Goal: Communication & Community: Answer question/provide support

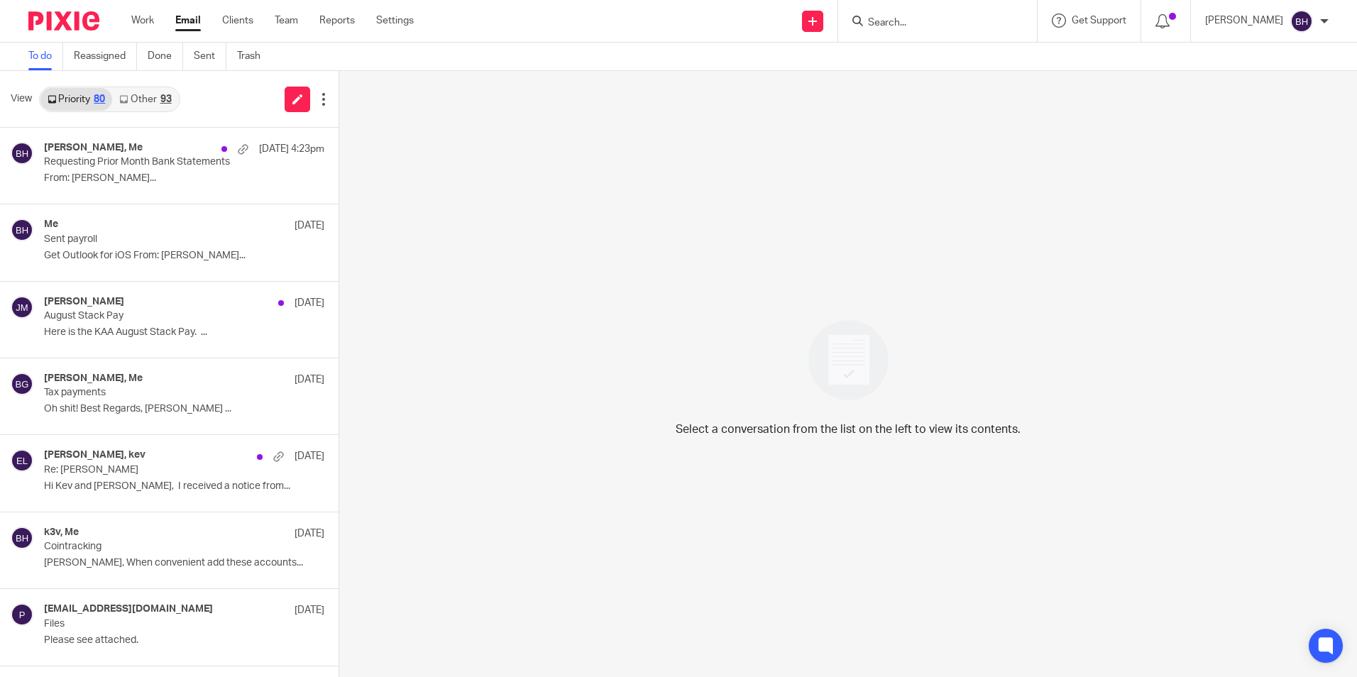
click at [146, 102] on link "Other 93" at bounding box center [145, 99] width 66 height 23
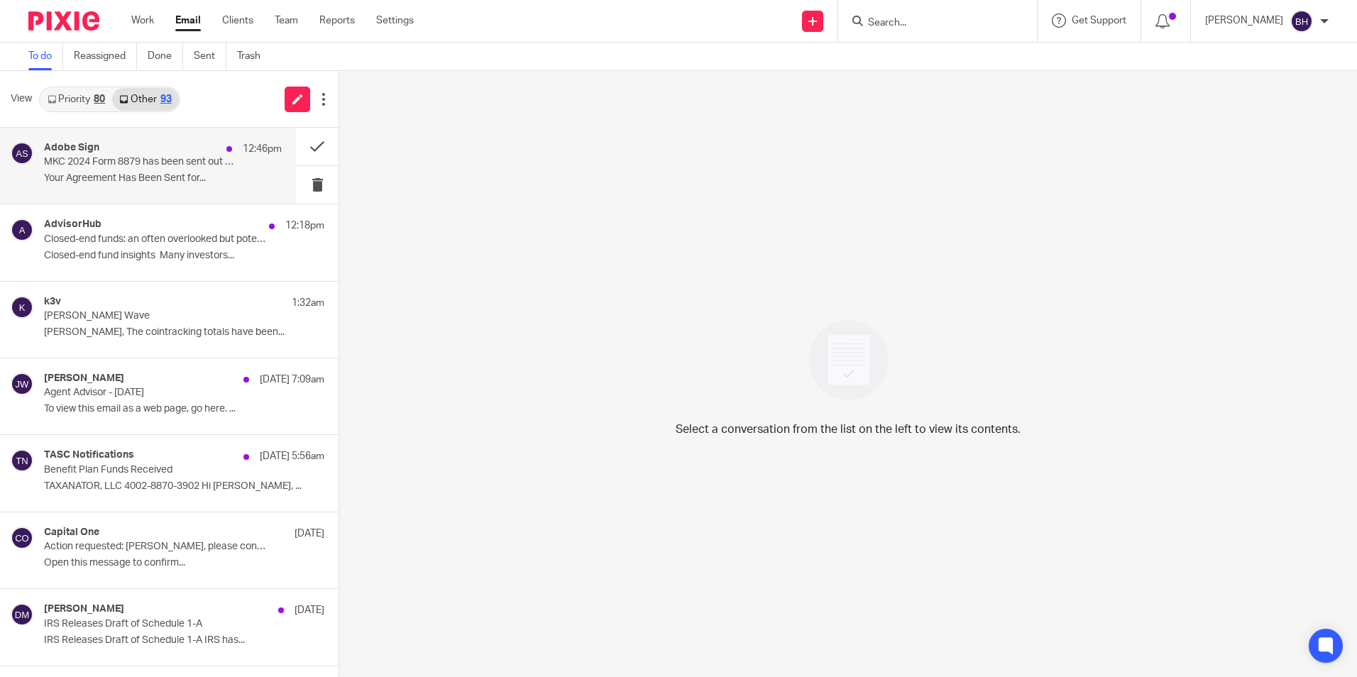
click at [151, 160] on p "MKC 2024 Form 8879 has been sent out for signature to beth@milwaukeekayak.com" at bounding box center [139, 162] width 190 height 12
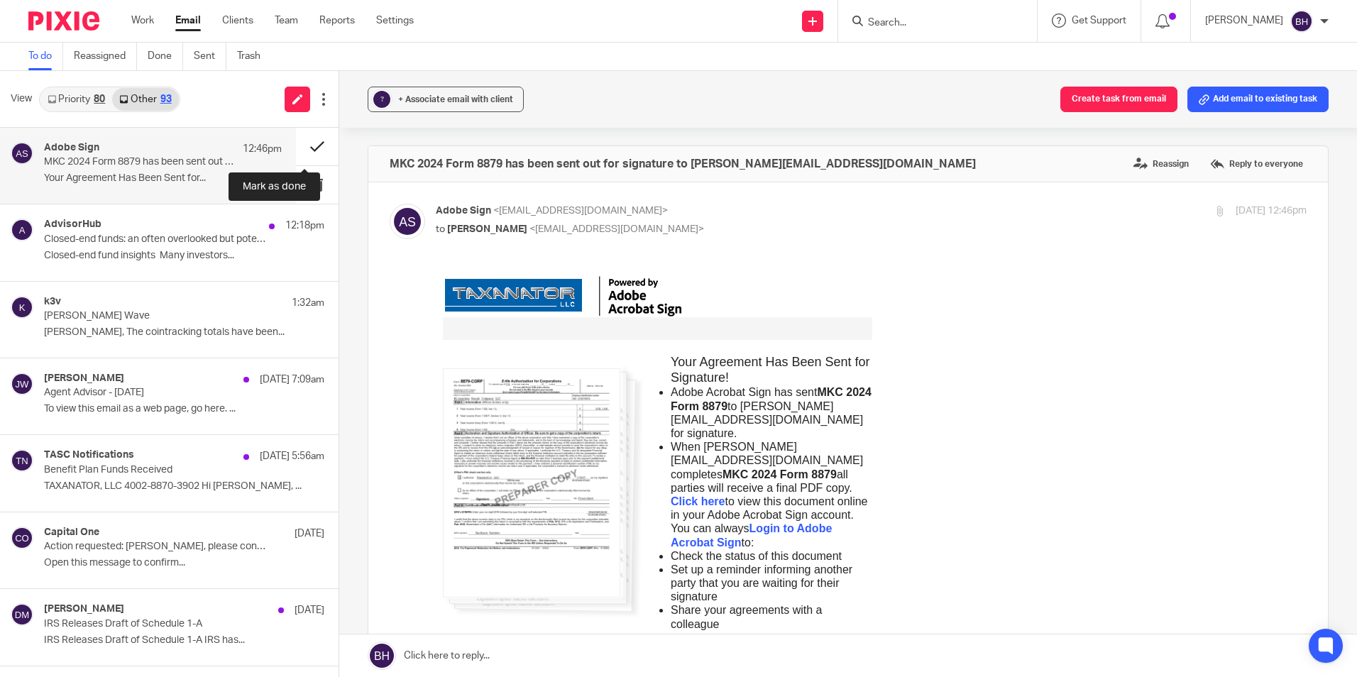
click at [303, 143] on button at bounding box center [317, 147] width 43 height 38
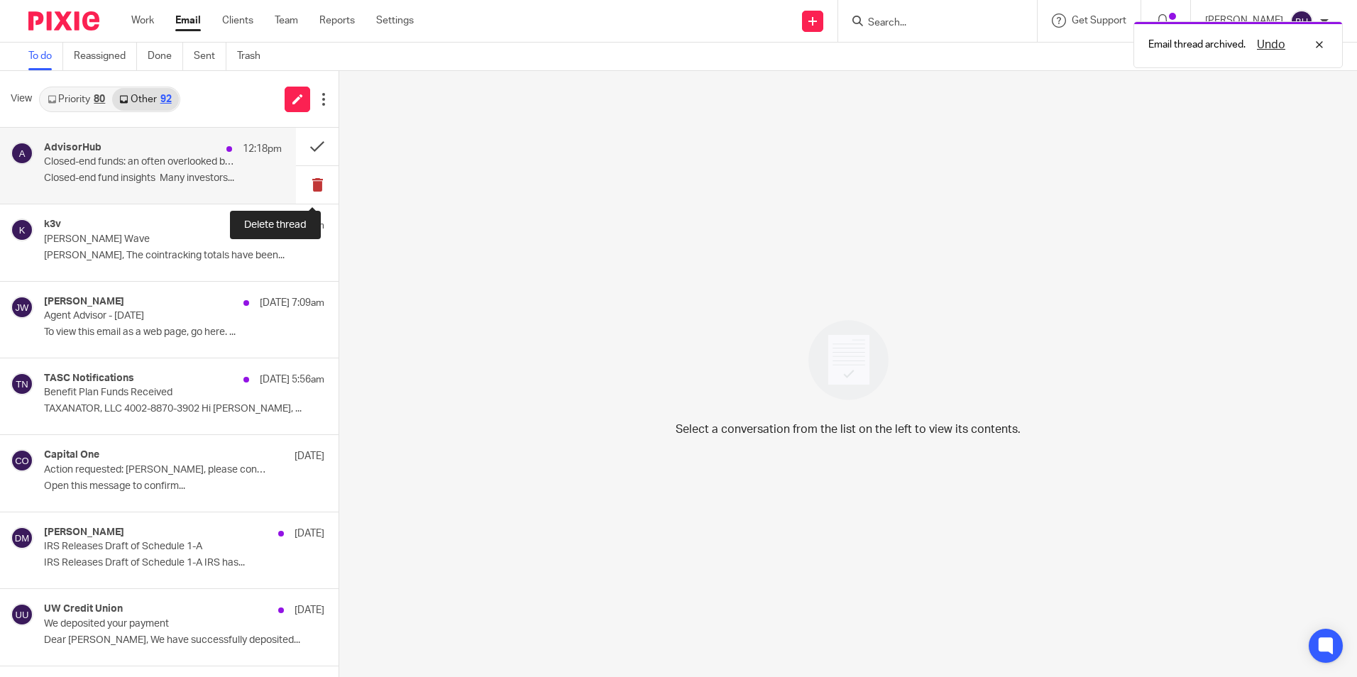
click at [304, 184] on button at bounding box center [317, 185] width 43 height 38
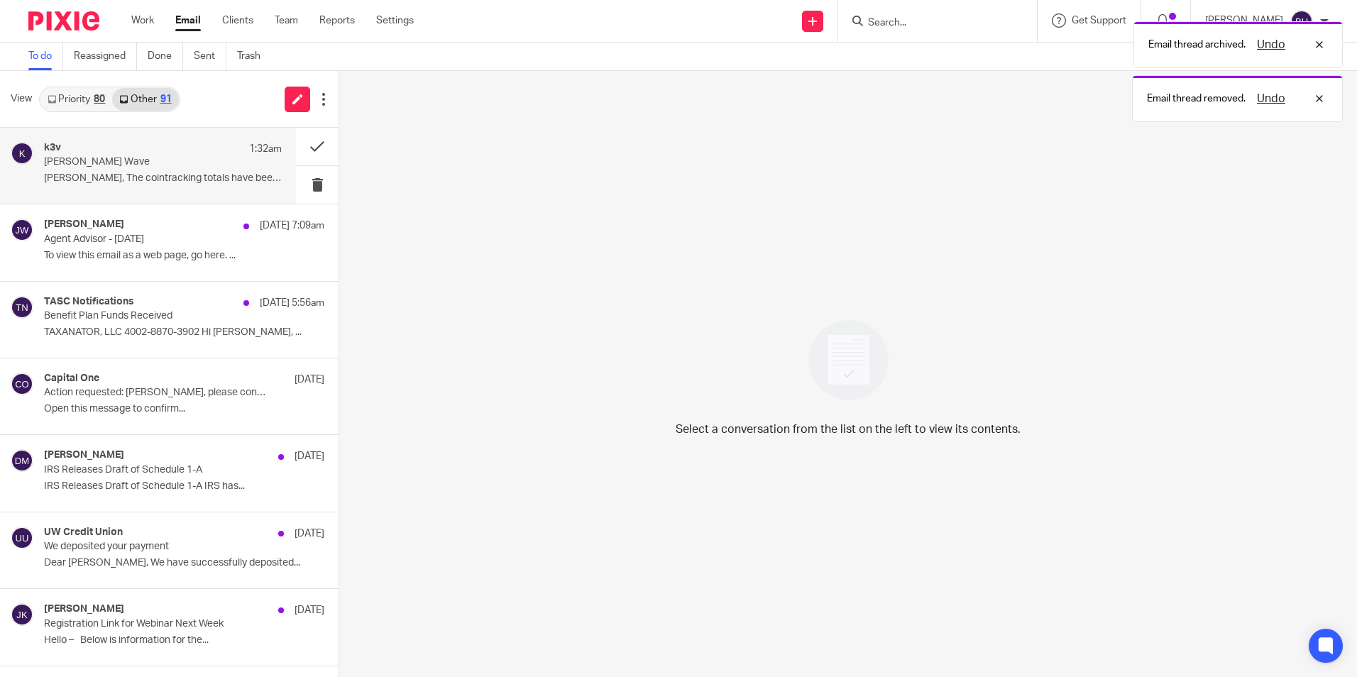
click at [167, 177] on p "Barb, The cointracking totals have been..." at bounding box center [163, 178] width 238 height 12
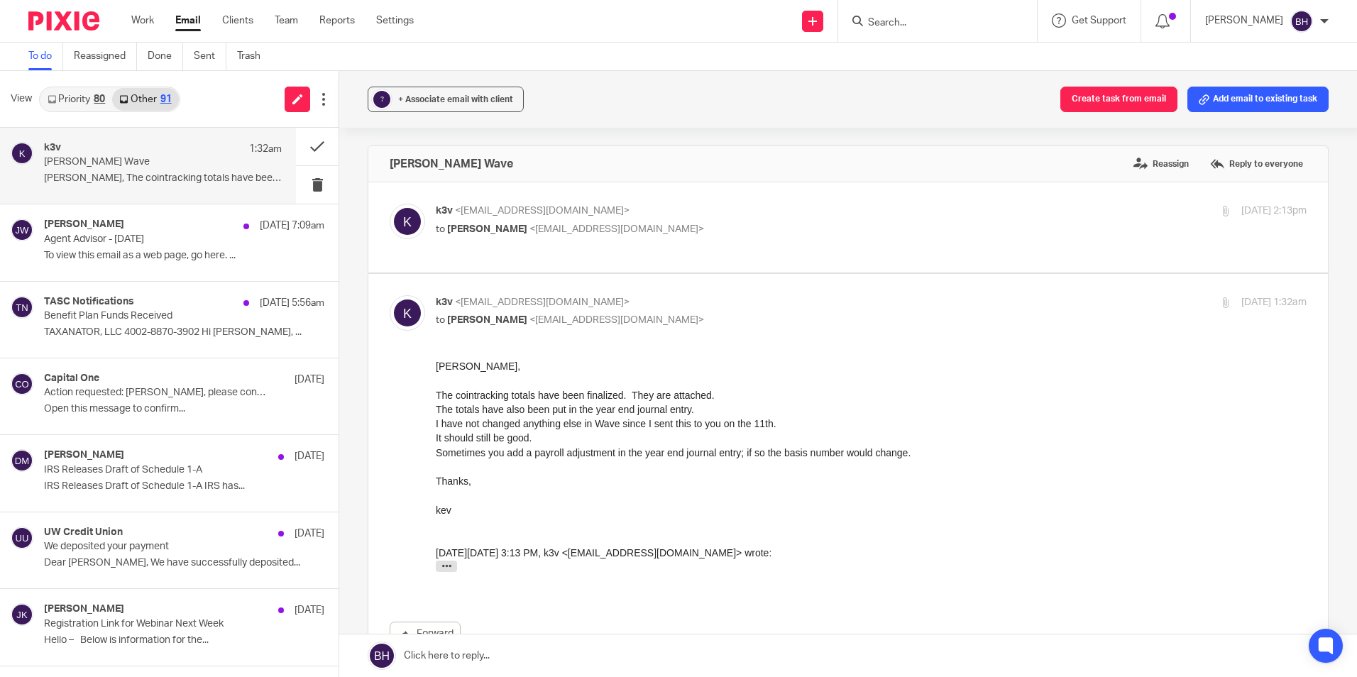
click at [89, 98] on link "Priority 80" at bounding box center [76, 99] width 72 height 23
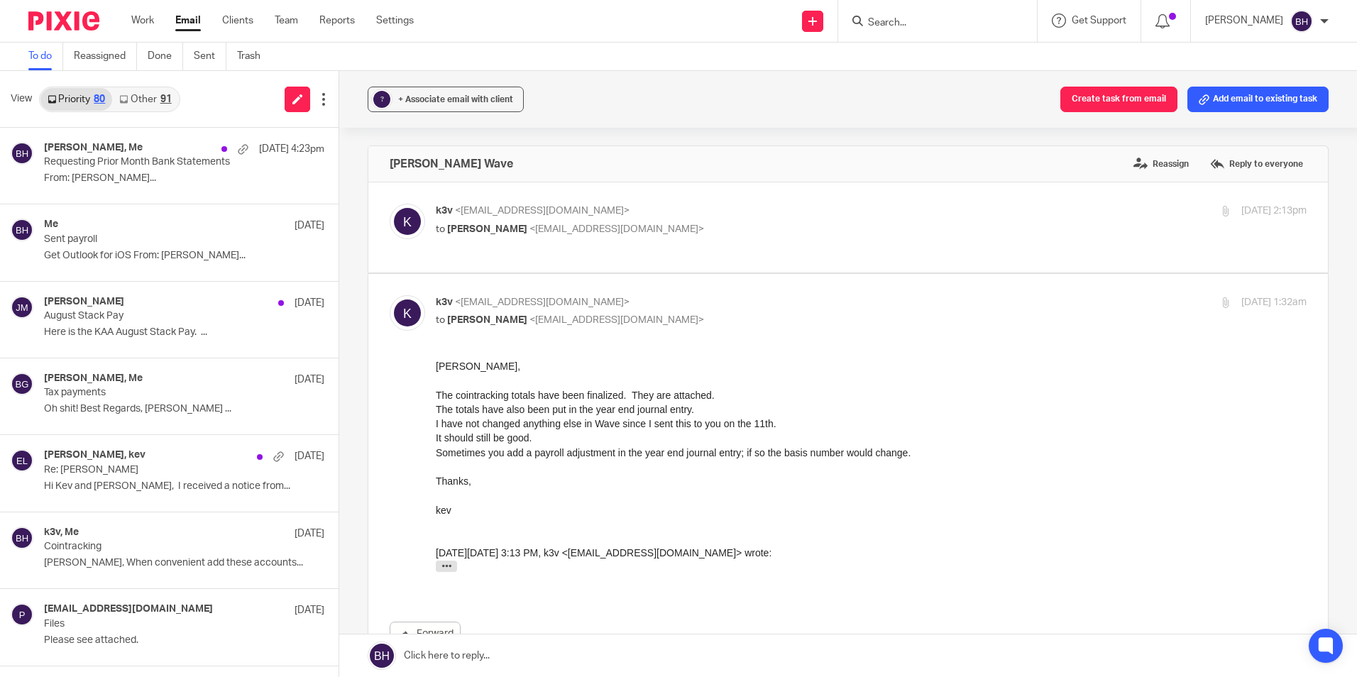
click at [146, 97] on link "Other 91" at bounding box center [145, 99] width 66 height 23
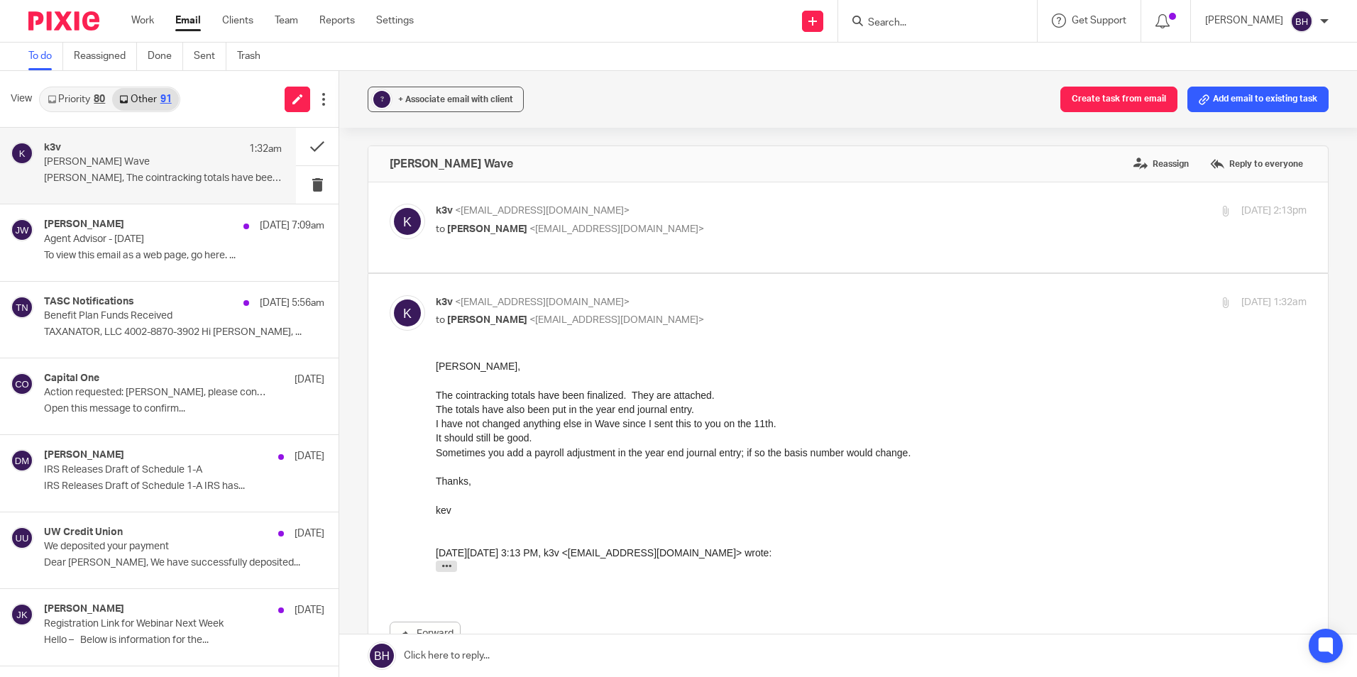
click at [458, 651] on link at bounding box center [848, 655] width 1018 height 43
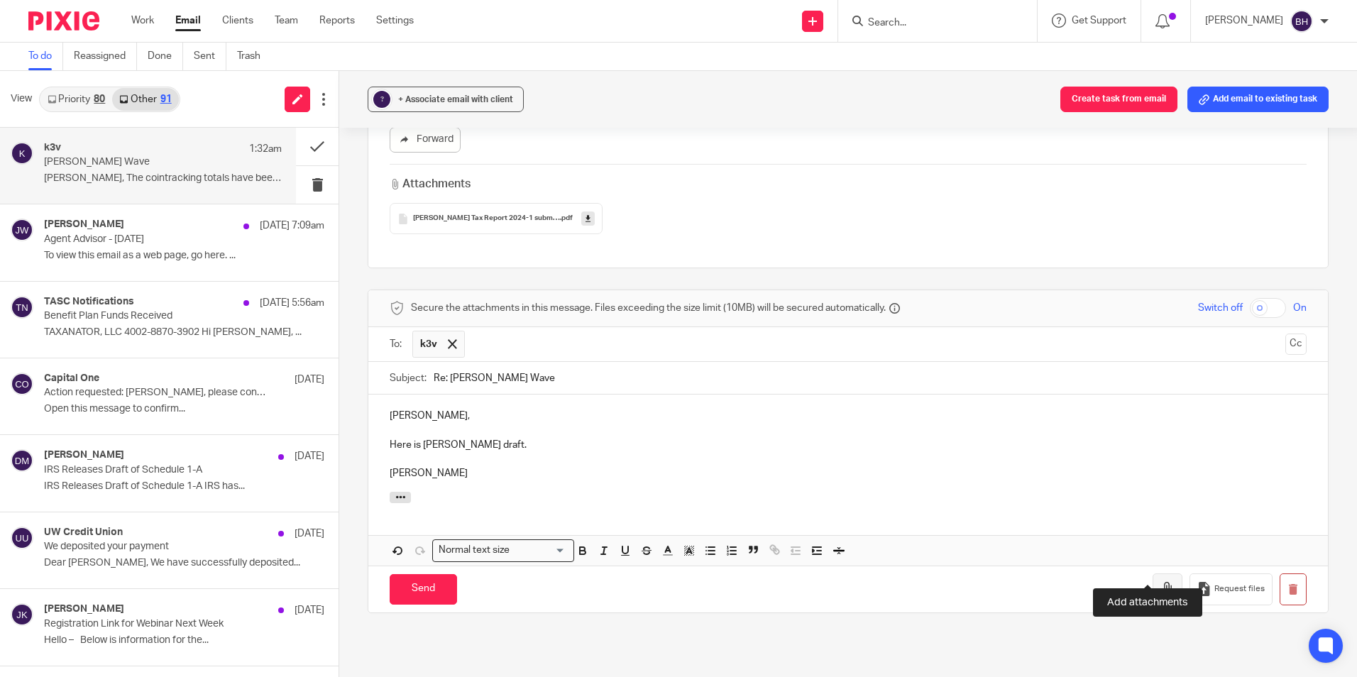
click at [1160, 582] on icon "button" at bounding box center [1167, 589] width 14 height 14
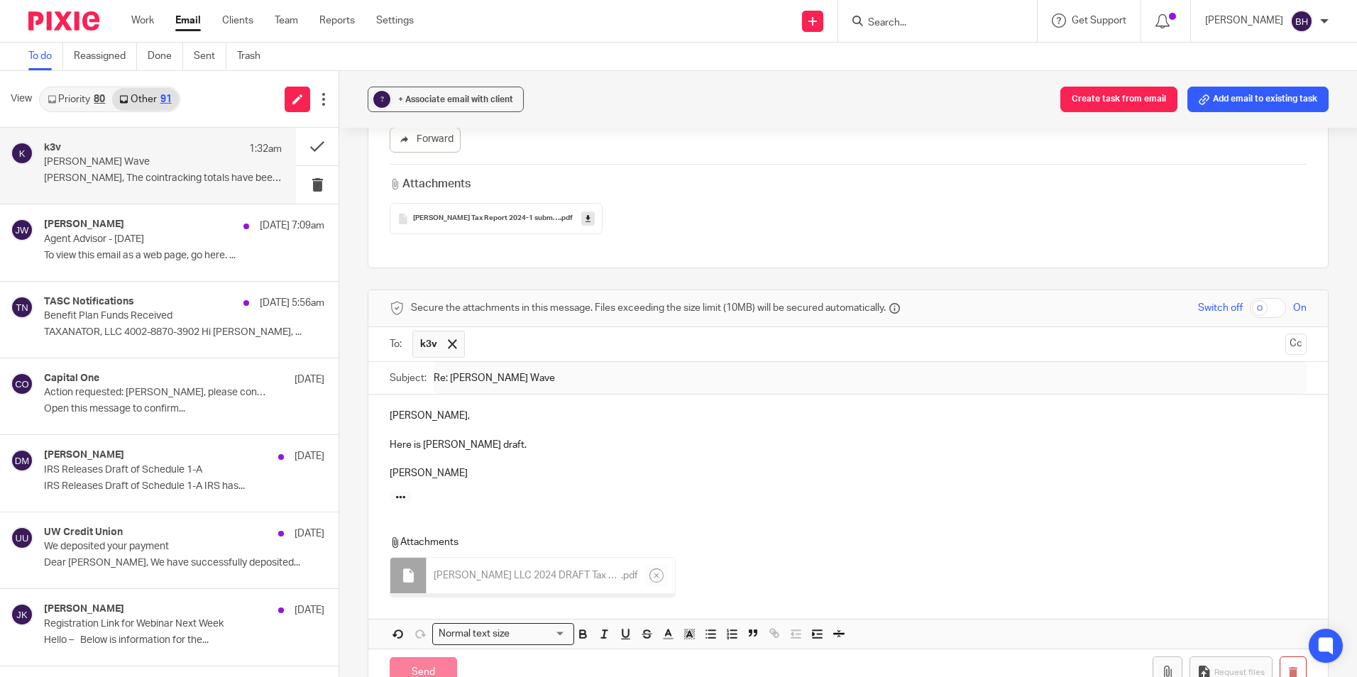
click at [519, 438] on p "Here is Esker's draft." at bounding box center [848, 445] width 917 height 14
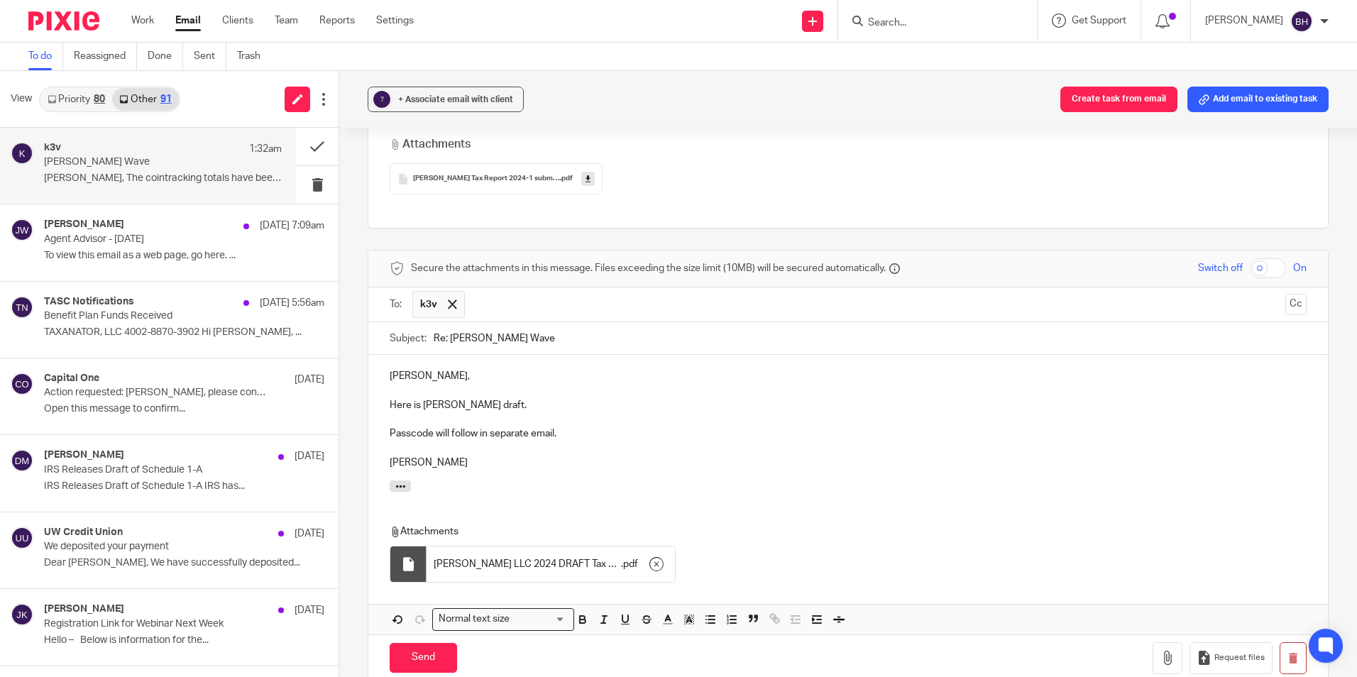
scroll to position [636, 0]
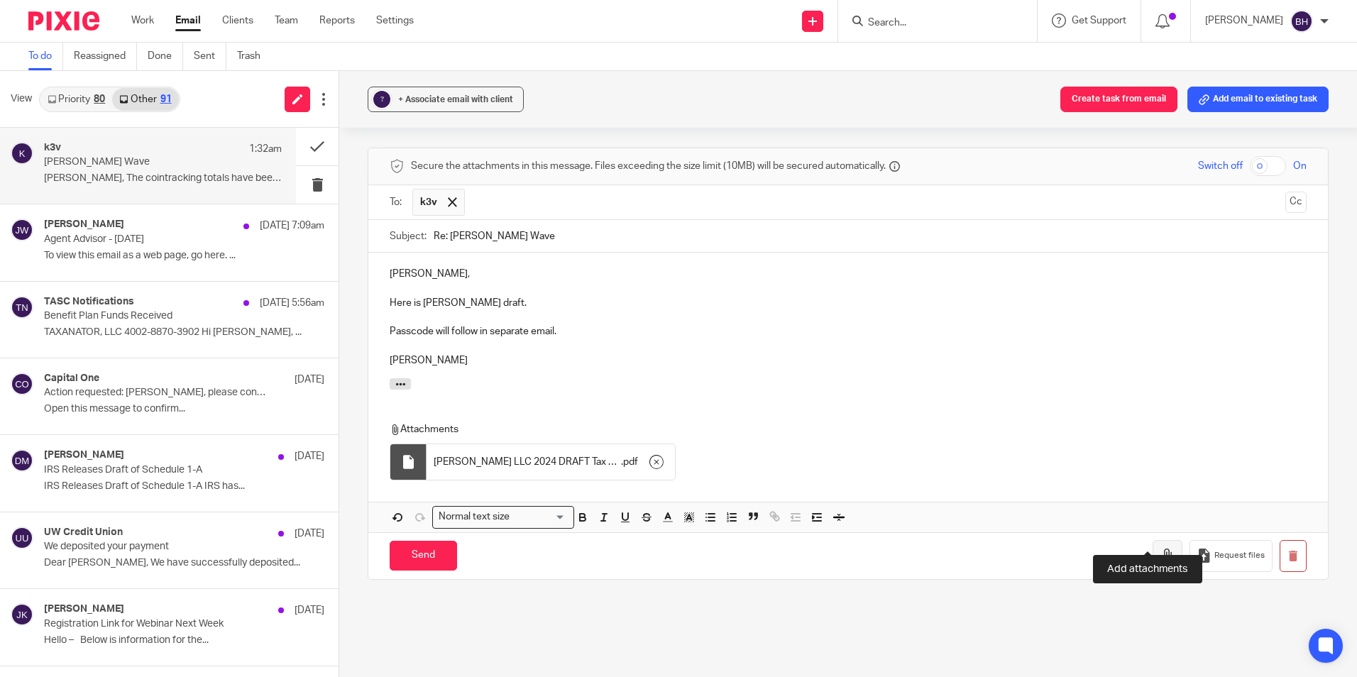
click at [1160, 548] on icon "button" at bounding box center [1167, 555] width 14 height 14
click at [1250, 156] on input "checkbox" at bounding box center [1268, 166] width 36 height 20
checkbox input "true"
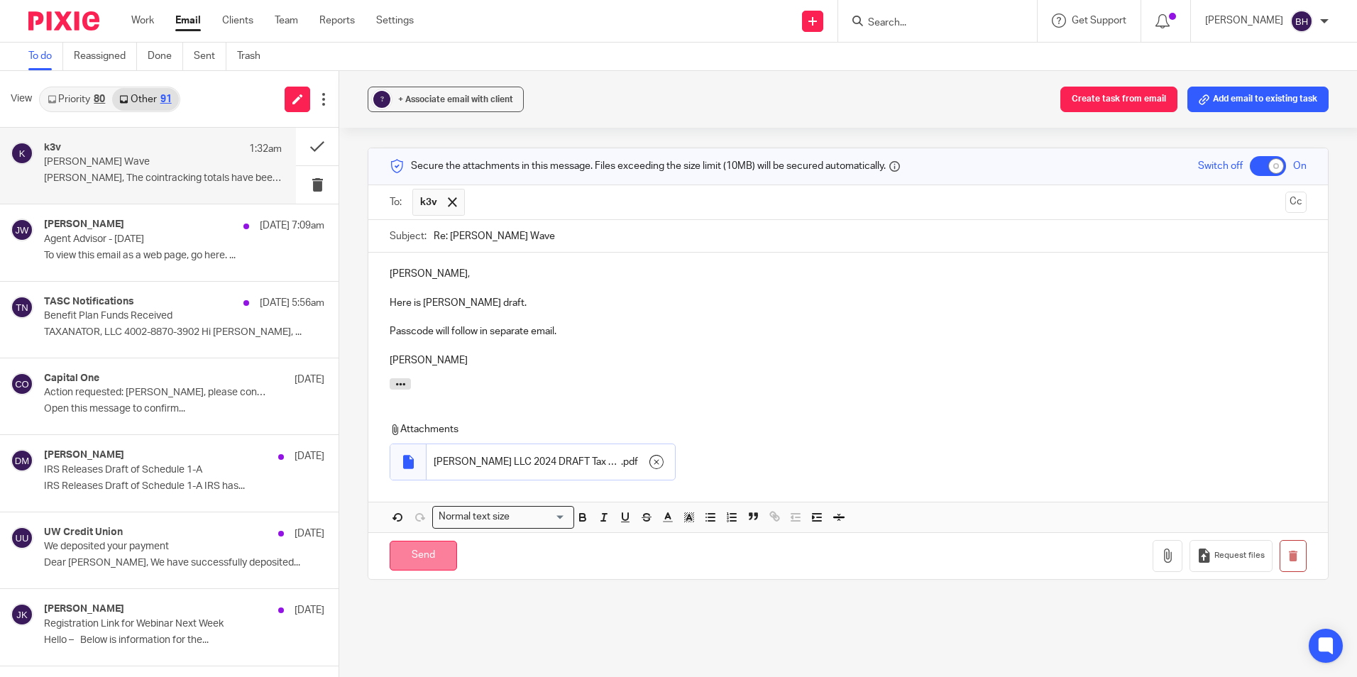
click at [419, 541] on input "Send" at bounding box center [423, 556] width 67 height 31
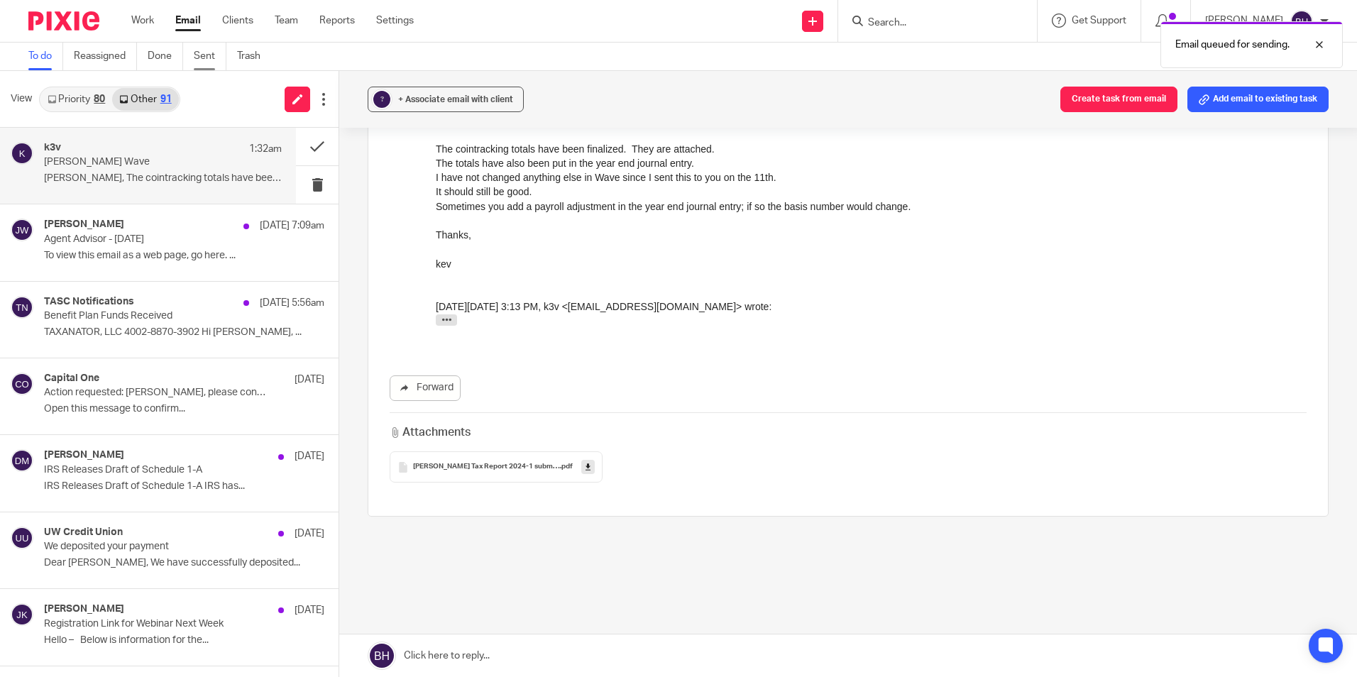
click at [209, 56] on link "Sent" at bounding box center [210, 57] width 33 height 28
